Goal: Information Seeking & Learning: Learn about a topic

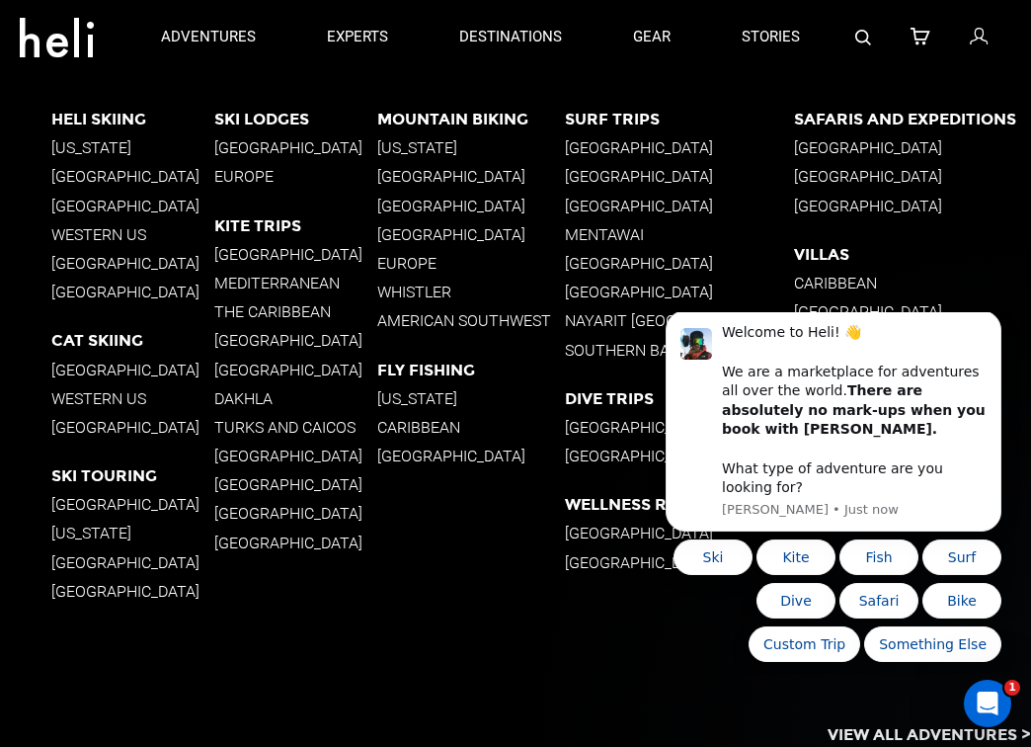
click at [90, 286] on p "[GEOGRAPHIC_DATA]" at bounding box center [132, 292] width 163 height 19
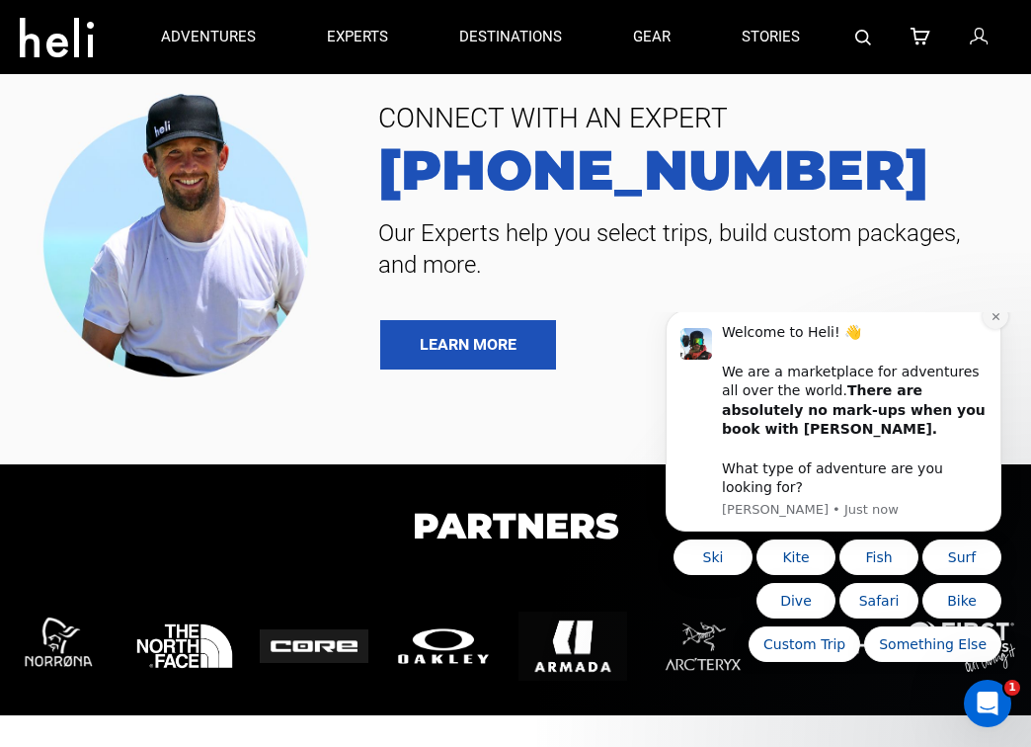
click at [996, 320] on icon "Dismiss notification" at bounding box center [995, 316] width 7 height 7
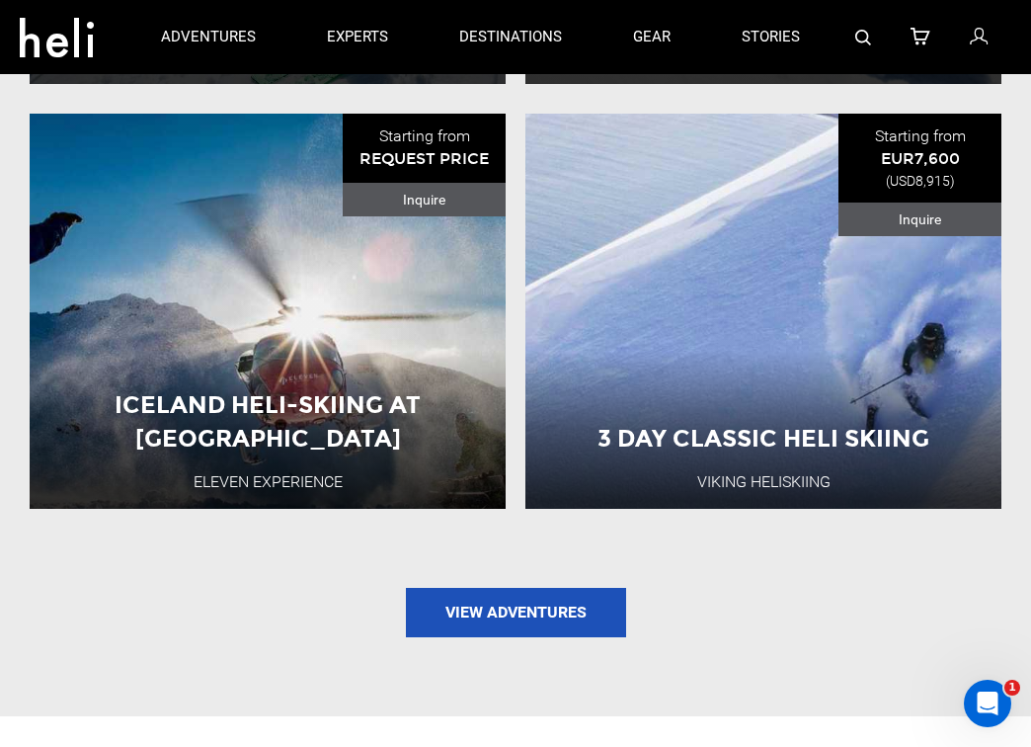
scroll to position [2598, 0]
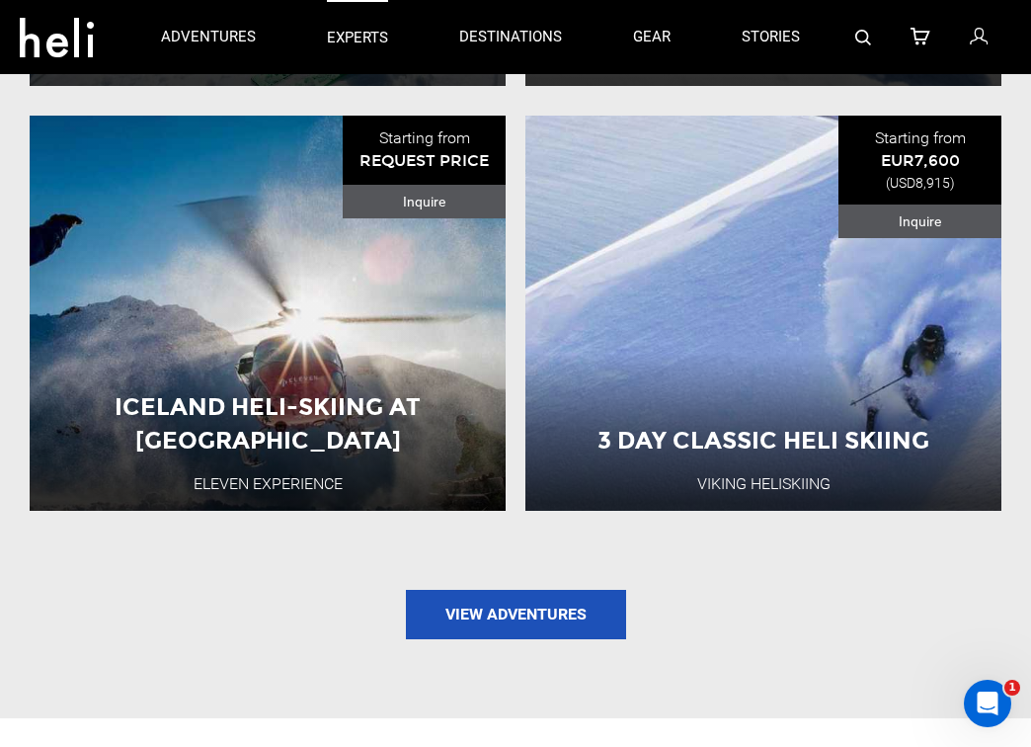
click at [356, 38] on p "experts" at bounding box center [357, 38] width 61 height 21
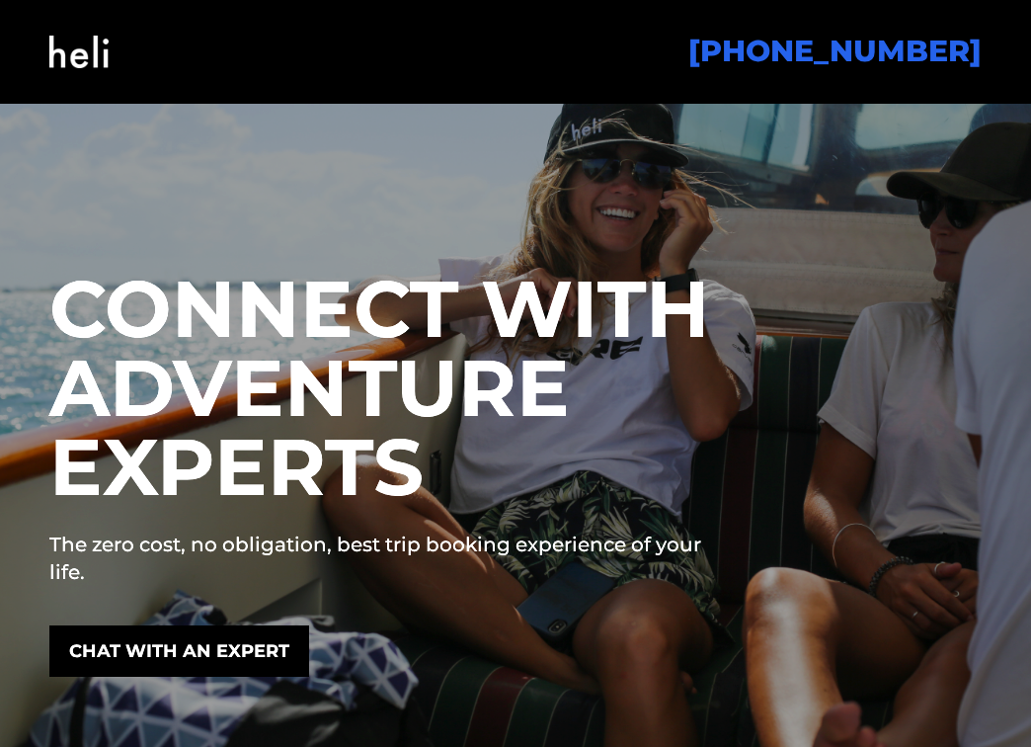
click at [88, 56] on img at bounding box center [78, 52] width 59 height 80
